Goal: Connect with others

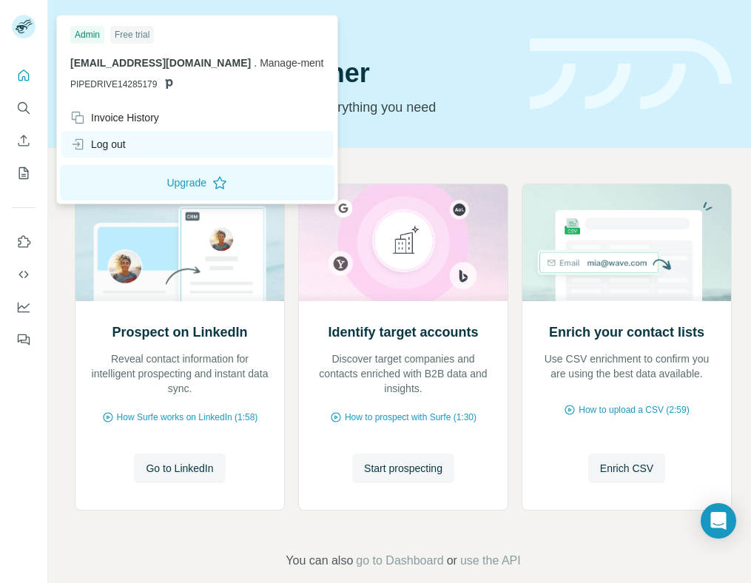
click at [115, 143] on div "Log out" at bounding box center [98, 144] width 56 height 15
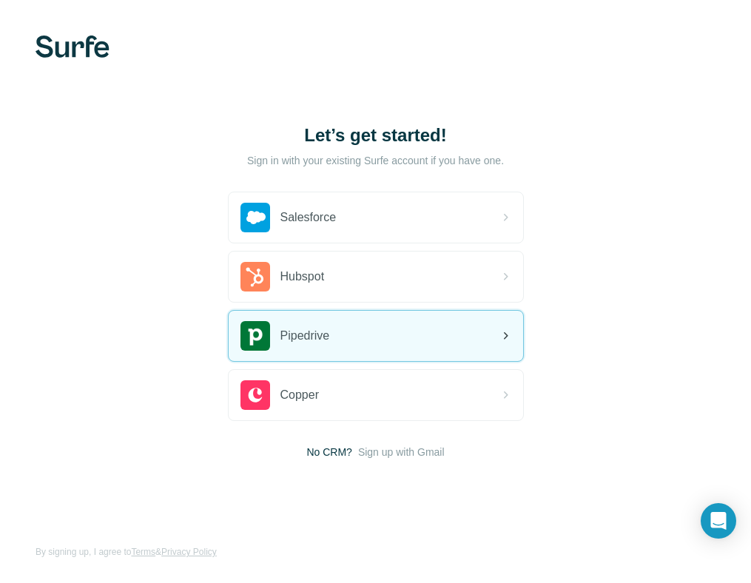
click at [286, 335] on span "Pipedrive" at bounding box center [306, 336] width 50 height 18
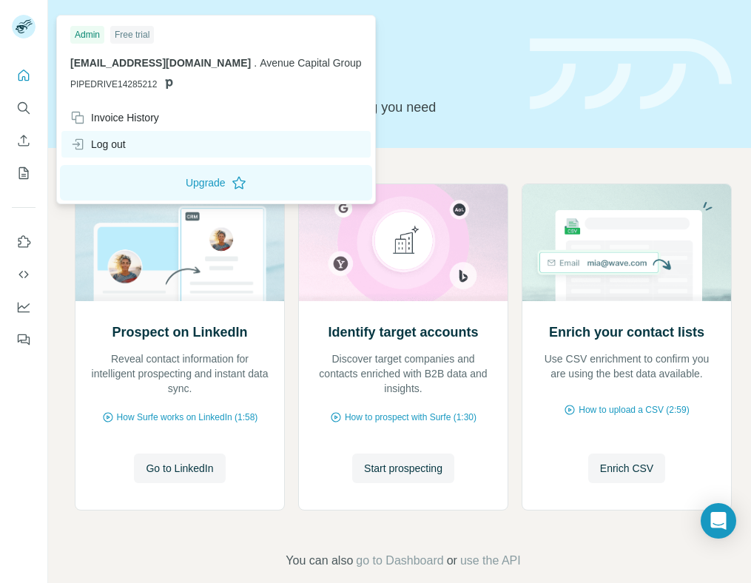
click at [105, 143] on div "Log out" at bounding box center [98, 144] width 56 height 15
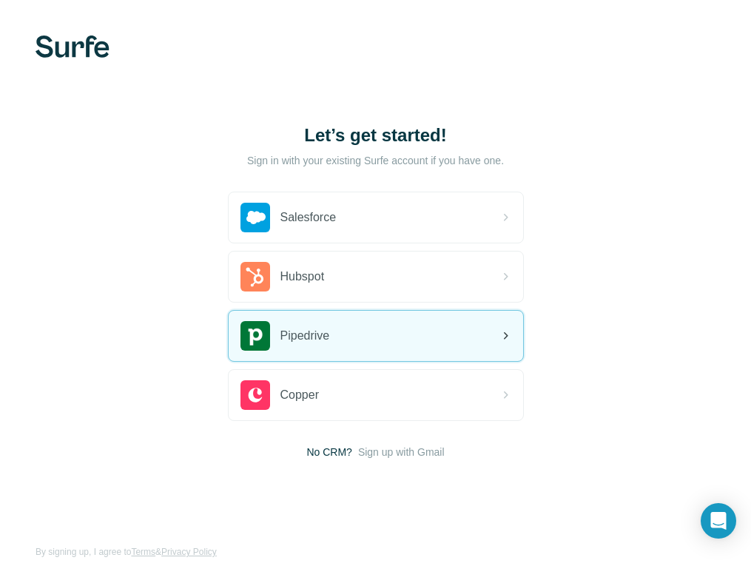
click at [312, 342] on span "Pipedrive" at bounding box center [306, 336] width 50 height 18
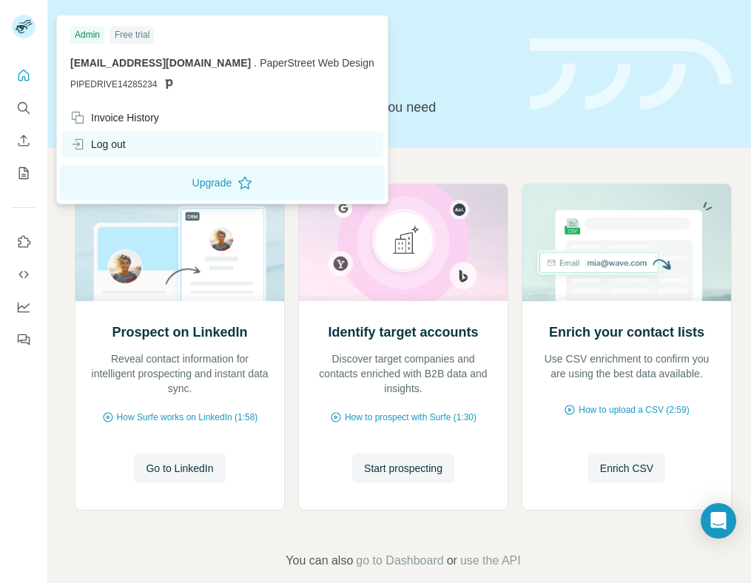
click at [104, 141] on div "Log out" at bounding box center [98, 144] width 56 height 15
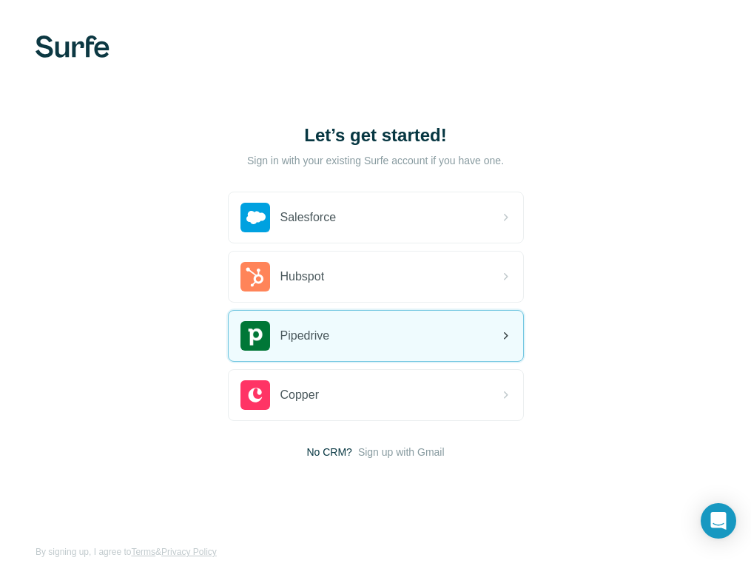
click at [317, 340] on span "Pipedrive" at bounding box center [306, 336] width 50 height 18
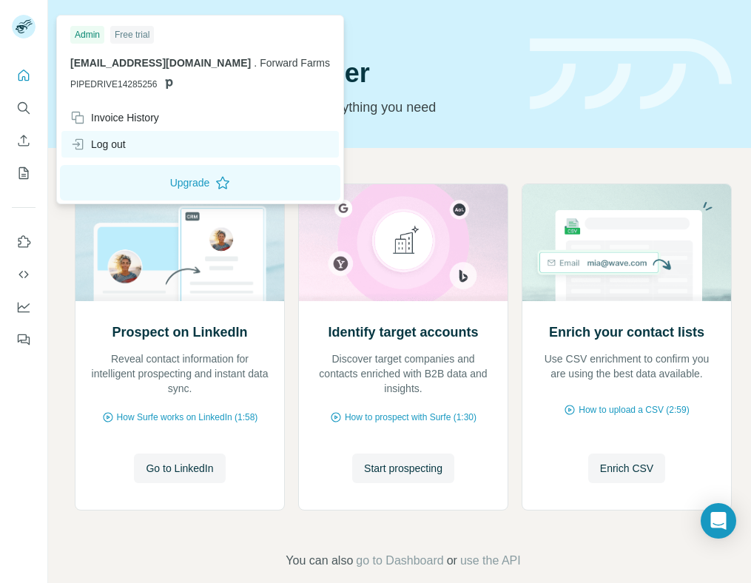
click at [104, 147] on div "Log out" at bounding box center [98, 144] width 56 height 15
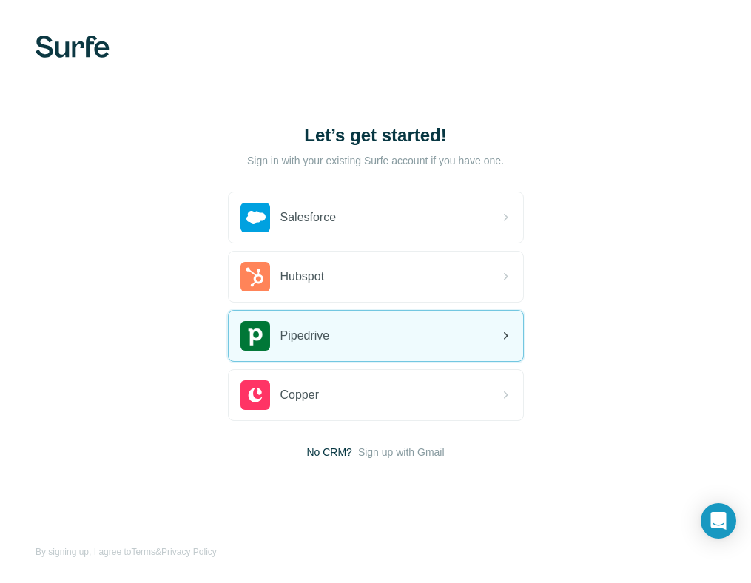
click at [293, 335] on span "Pipedrive" at bounding box center [306, 336] width 50 height 18
